Goal: Find specific page/section: Find specific page/section

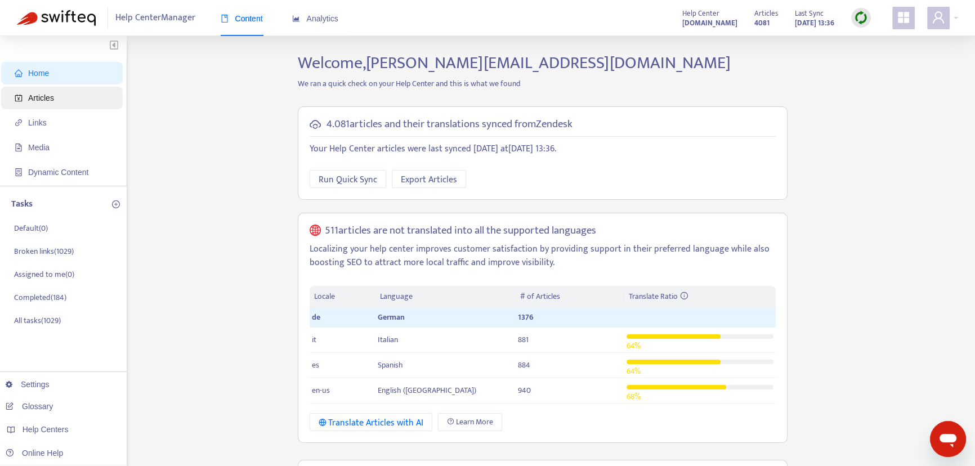
click at [64, 97] on span "Articles" at bounding box center [64, 98] width 99 height 23
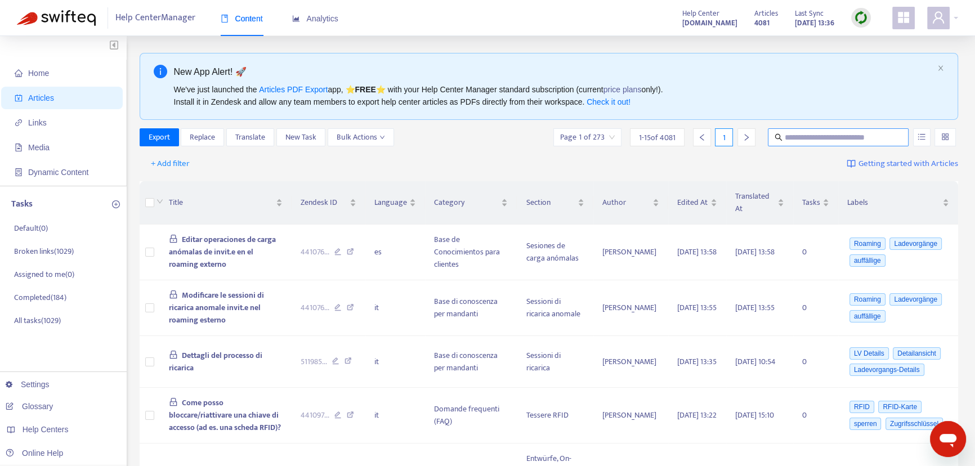
click at [822, 140] on input "text" at bounding box center [839, 137] width 108 height 12
type input "**********"
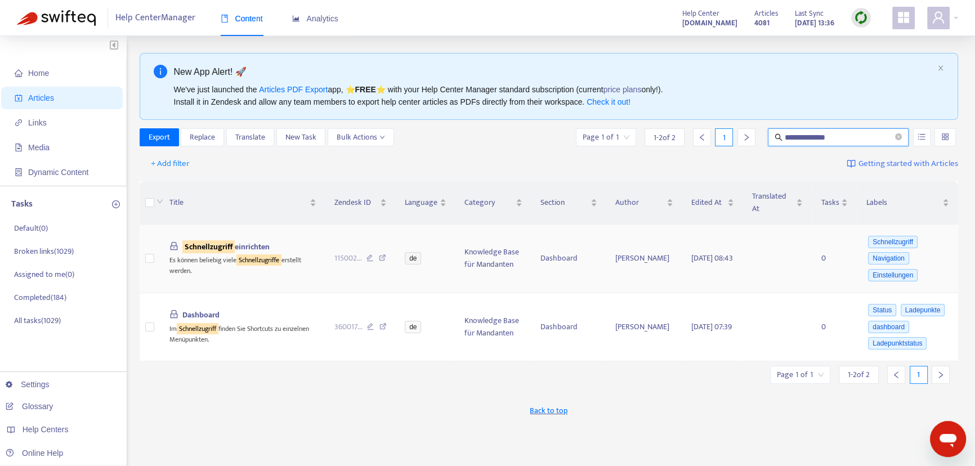
click at [216, 240] on sqkw "Schnellzugriff" at bounding box center [208, 246] width 52 height 13
